Goal: Find specific page/section: Find specific page/section

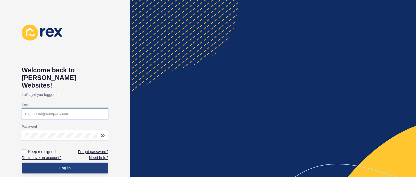
type input "[PERSON_NAME][EMAIL_ADDRESS][DOMAIN_NAME]"
click at [67, 162] on button "Log in" at bounding box center [65, 167] width 87 height 11
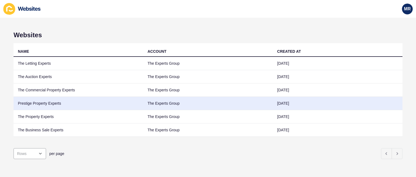
click at [50, 103] on td "Prestige Property Experts" at bounding box center [79, 103] width 130 height 13
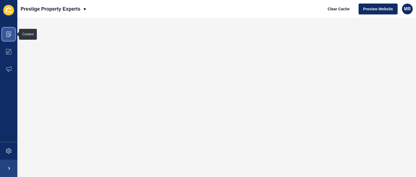
click at [4, 32] on span at bounding box center [8, 33] width 17 height 17
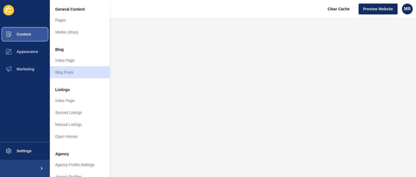
scroll to position [145, 0]
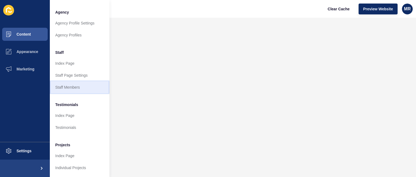
click at [76, 81] on link "Staff Members" at bounding box center [80, 87] width 60 height 12
